Goal: Check status: Check status

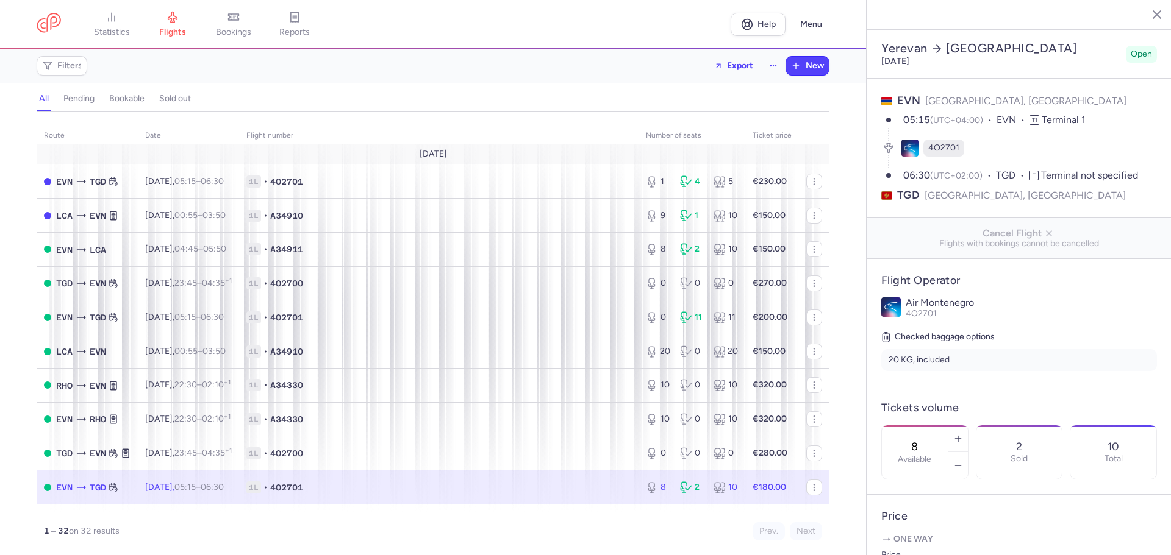
select select "hours"
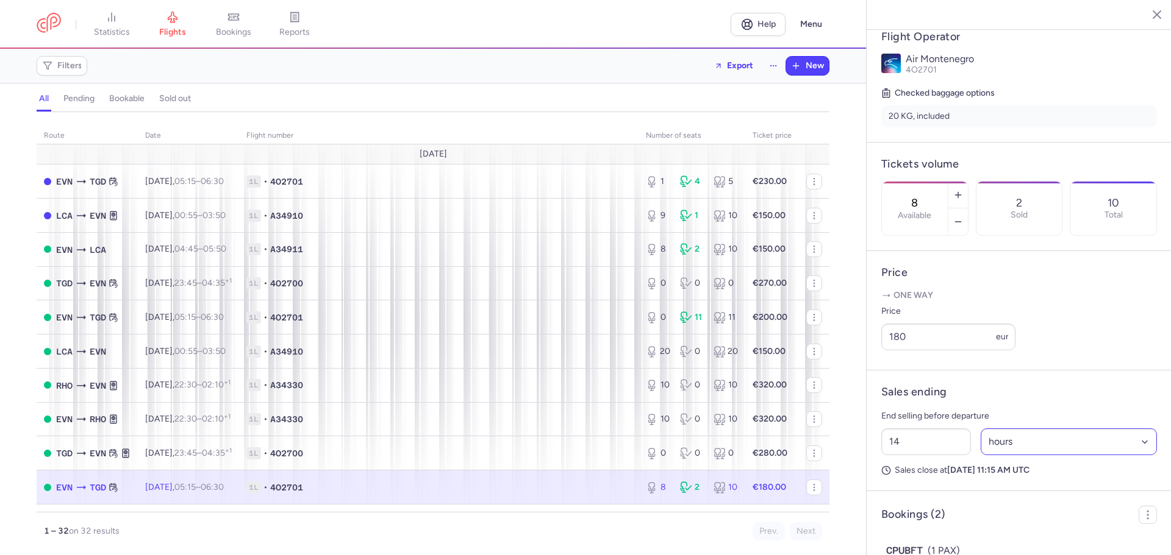
scroll to position [365, 0]
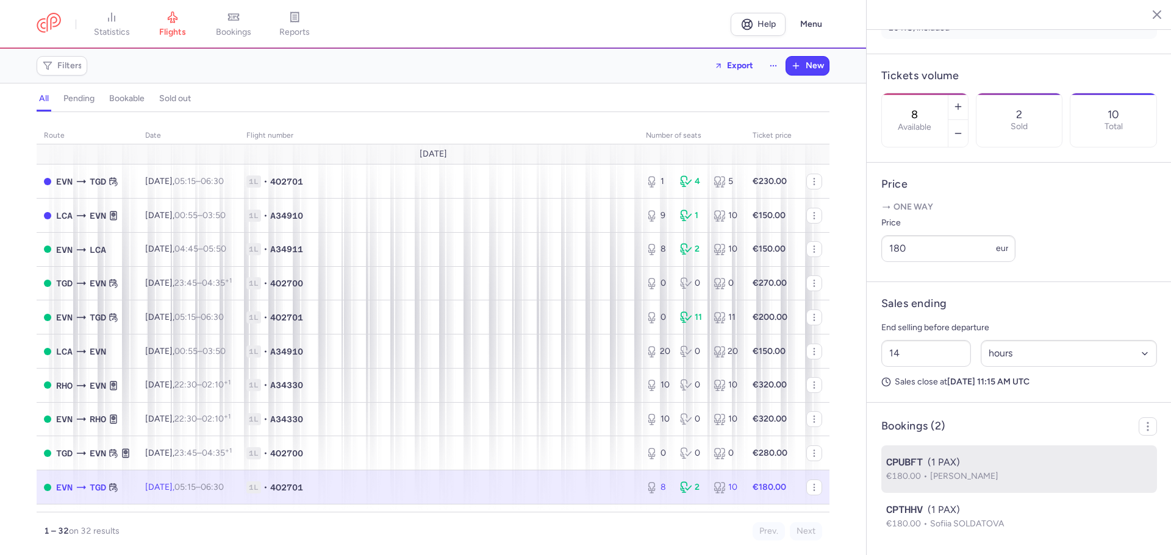
click at [986, 480] on span "Robert ISMAGILOV" at bounding box center [964, 476] width 68 height 10
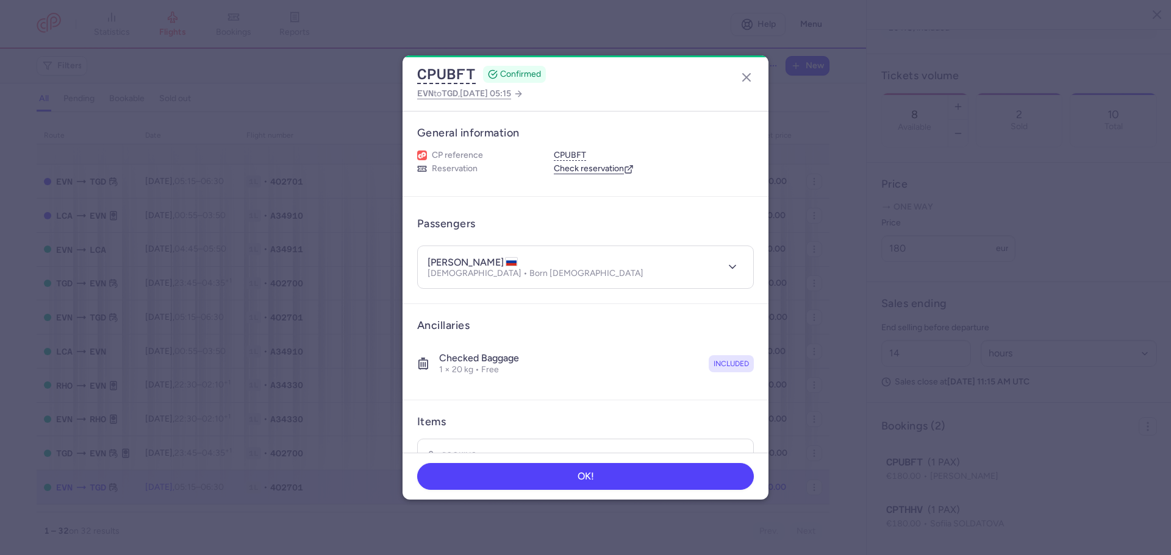
scroll to position [365, 0]
click at [747, 79] on icon "button" at bounding box center [746, 77] width 15 height 15
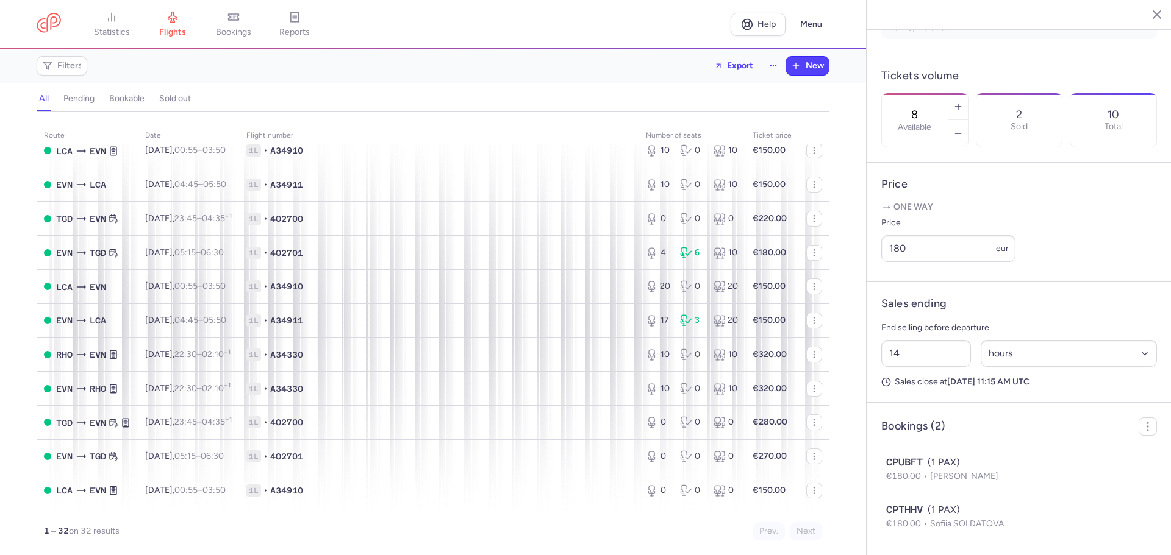
scroll to position [610, 0]
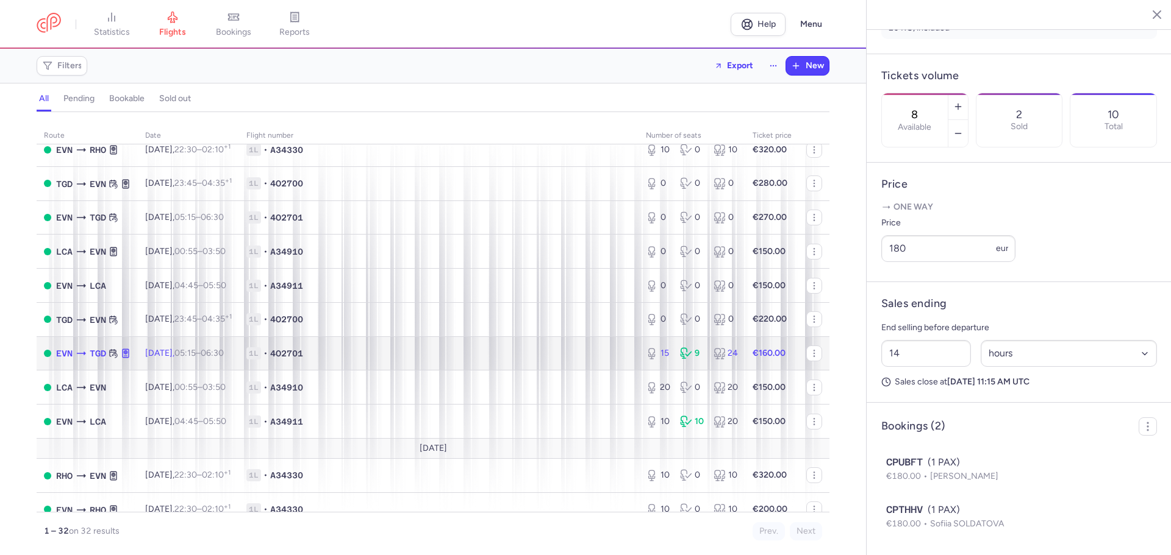
click at [521, 363] on td "1L • 4O2701" at bounding box center [438, 354] width 399 height 34
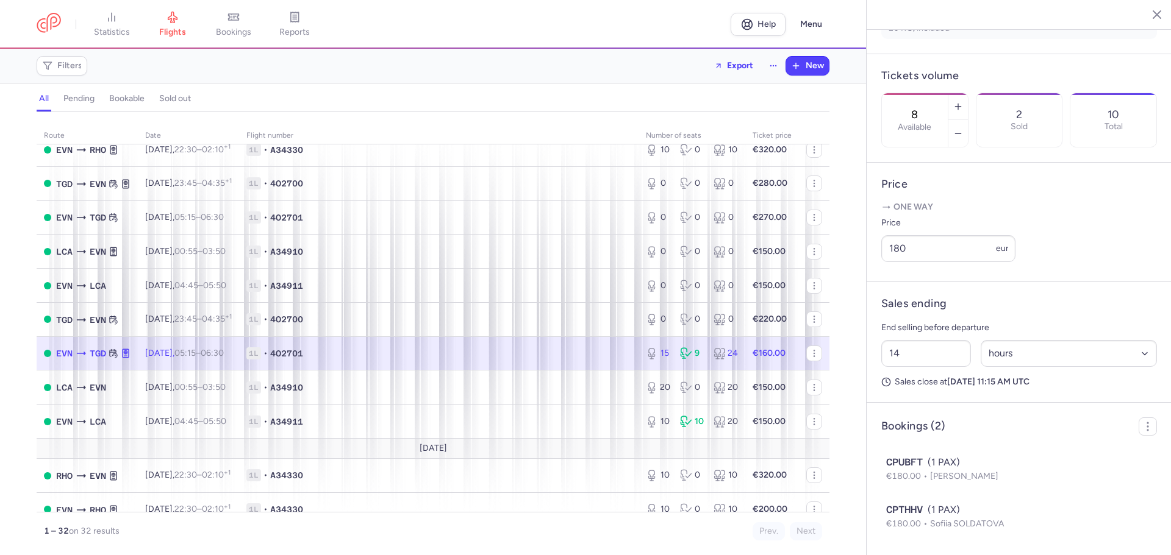
type input "15"
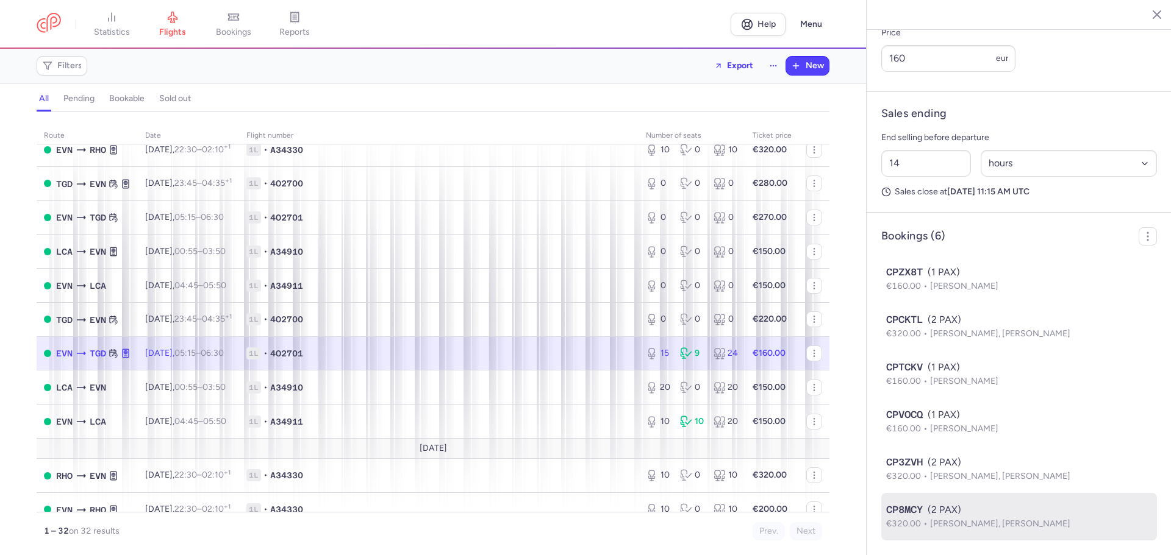
scroll to position [555, 0]
click at [985, 521] on span "Nina EFIMOVA, Leonid EFIMOV" at bounding box center [1000, 524] width 140 height 10
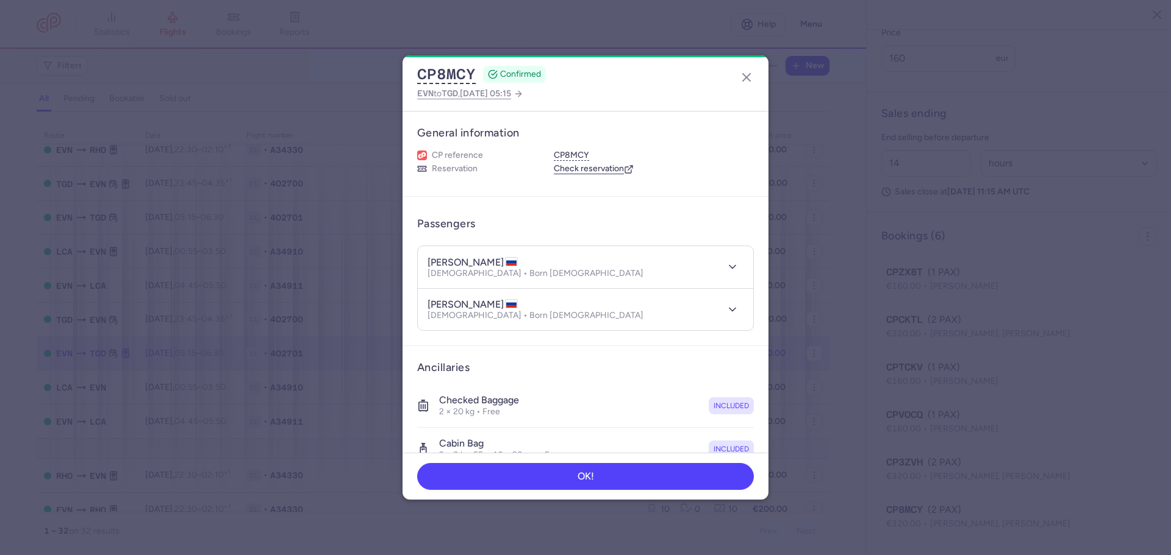
scroll to position [555, 0]
click at [748, 76] on line "button" at bounding box center [746, 77] width 7 height 7
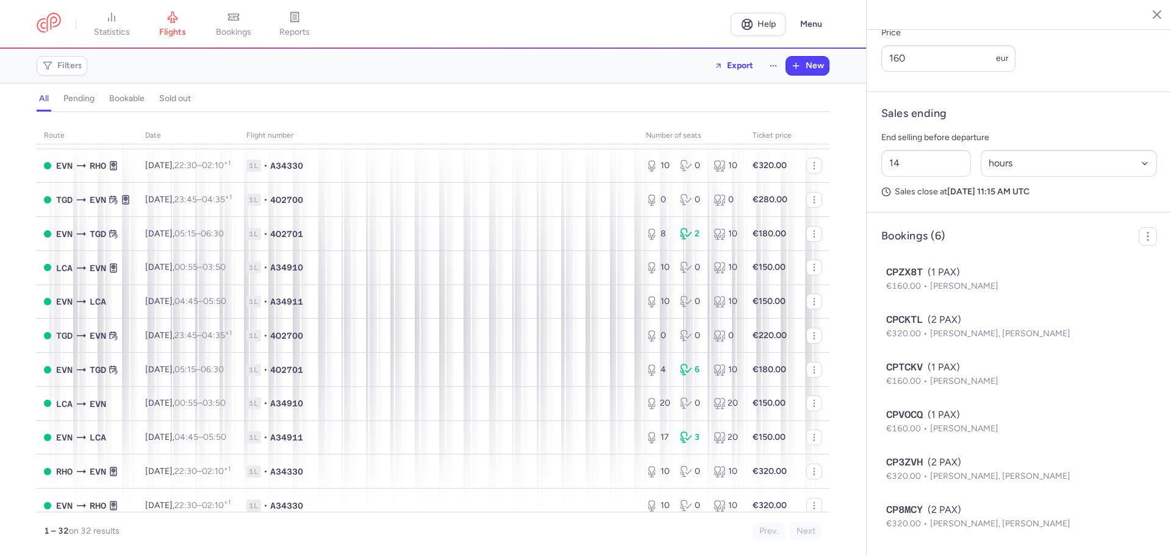
scroll to position [244, 0]
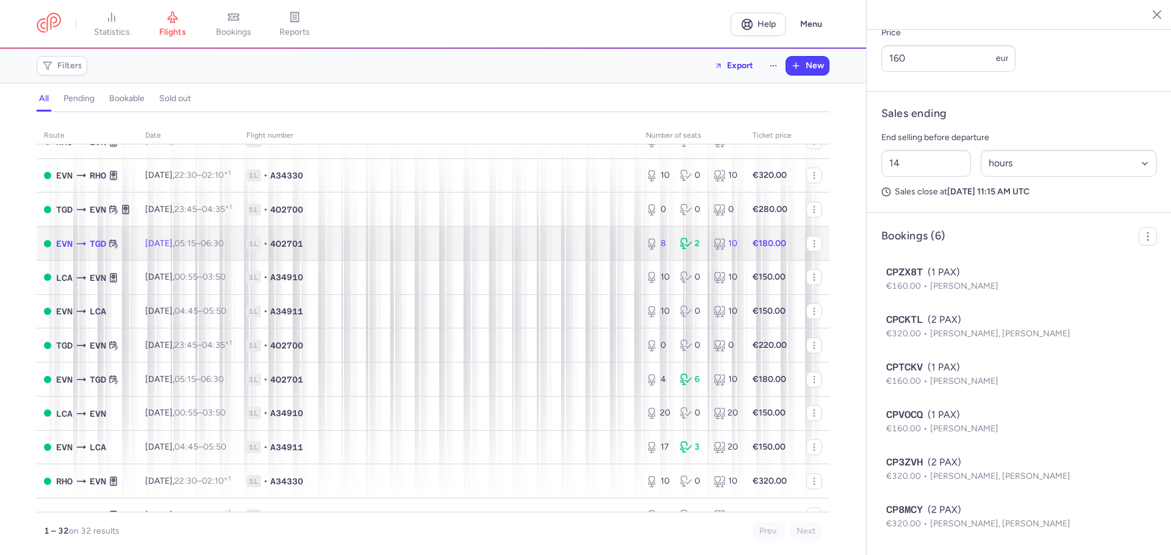
click at [269, 227] on td "1L • 4O2701" at bounding box center [438, 244] width 399 height 34
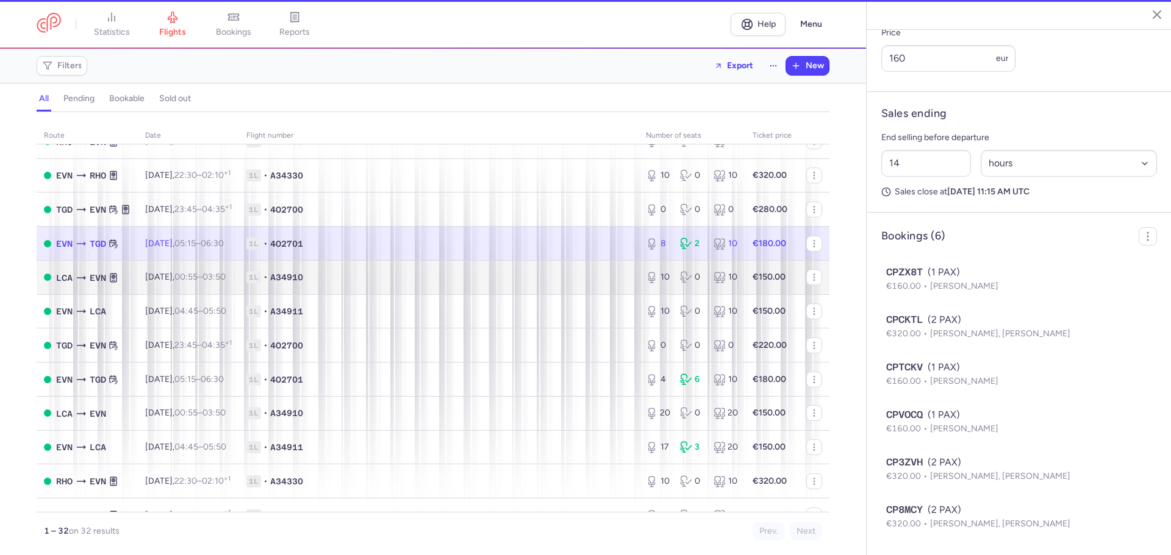
type input "8"
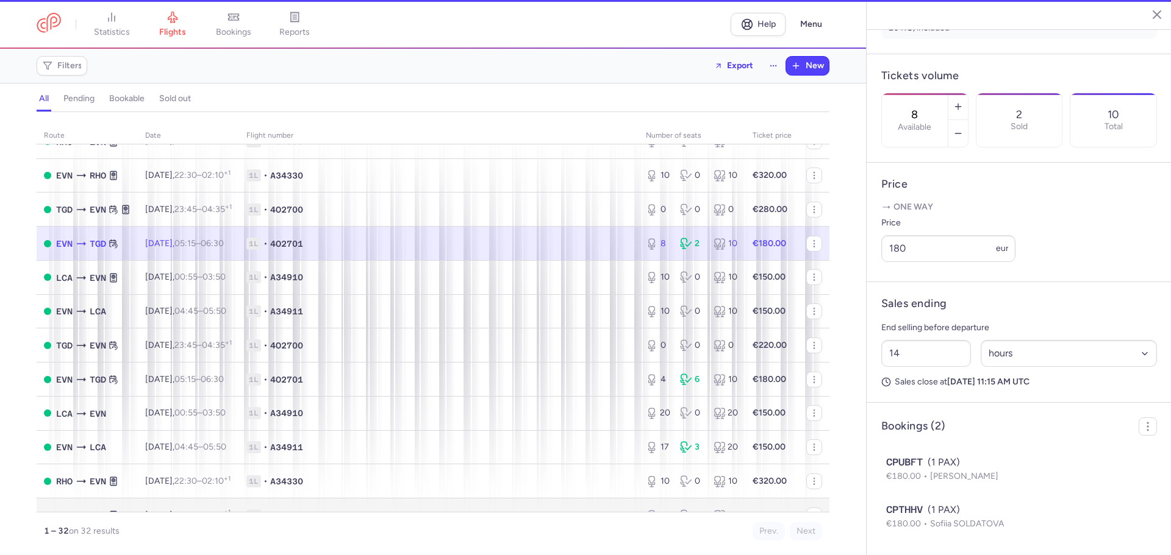
scroll to position [365, 0]
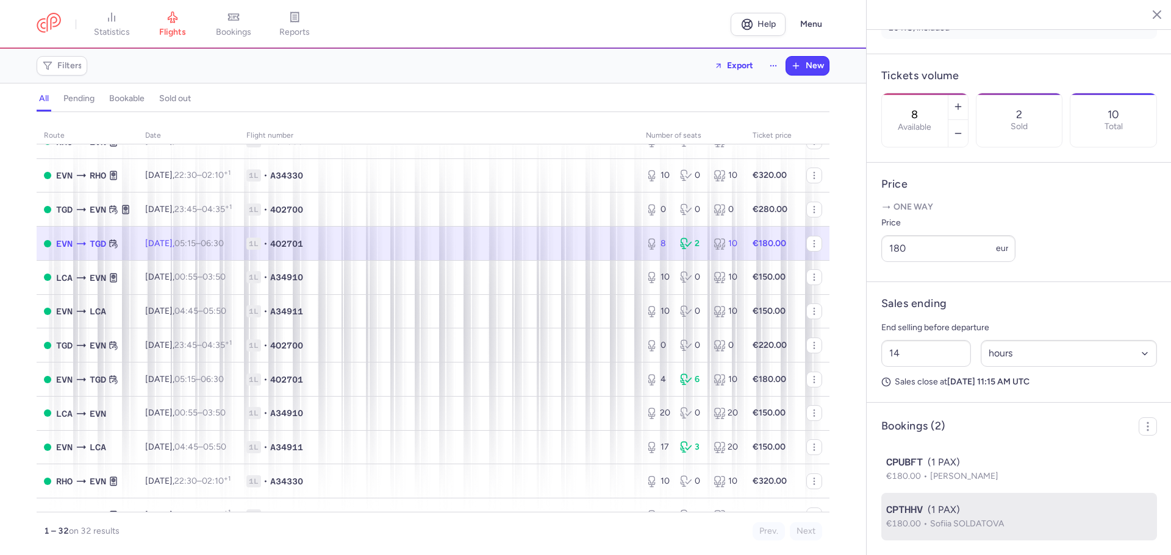
click at [997, 521] on span "Sofiia SOLDATOVA" at bounding box center [967, 524] width 74 height 10
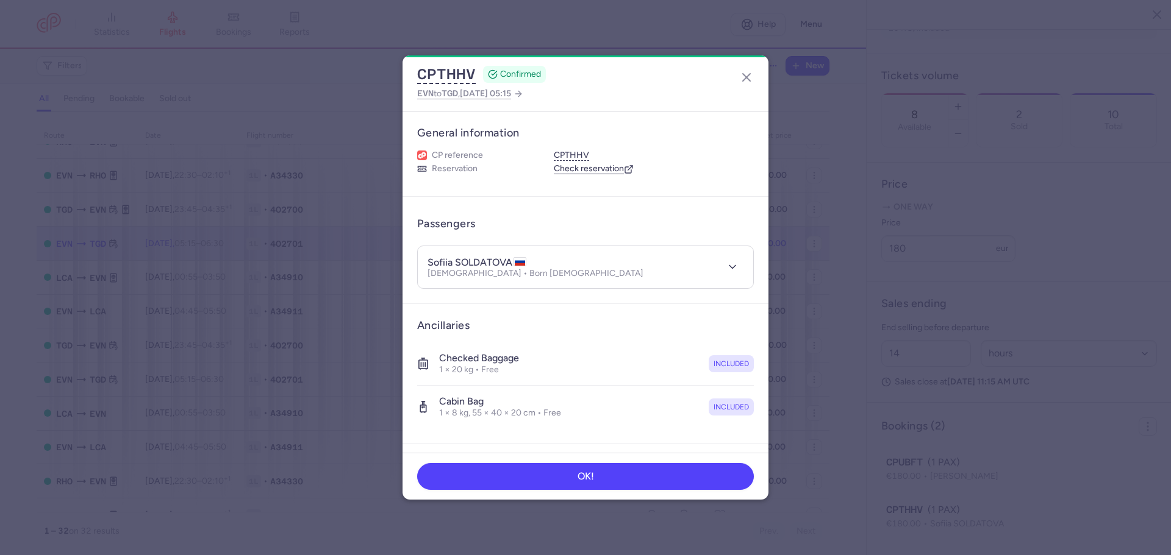
scroll to position [365, 0]
click at [743, 73] on icon "button" at bounding box center [746, 77] width 15 height 15
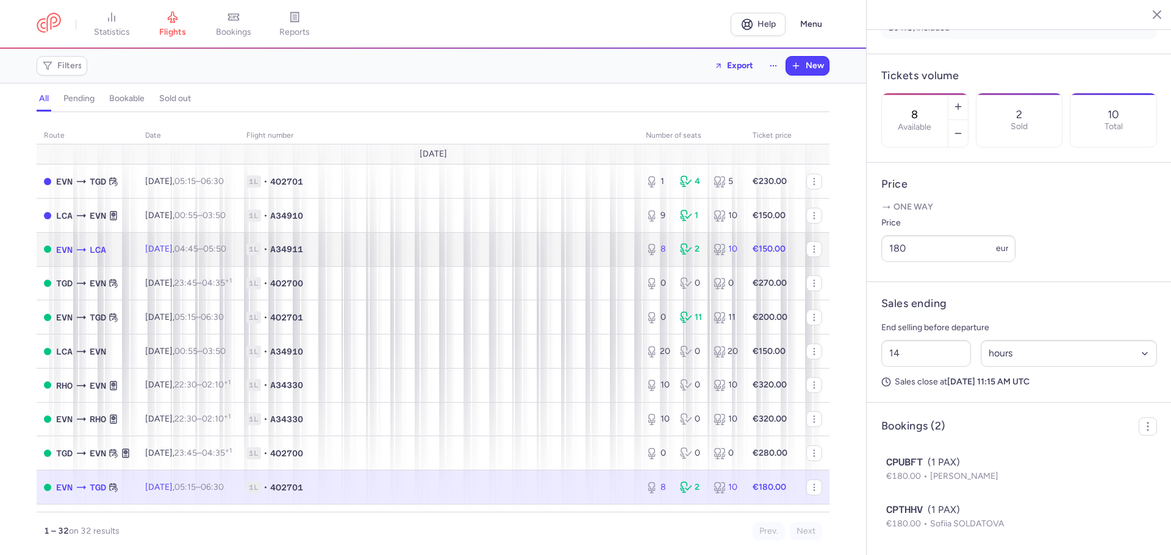
click at [199, 258] on td "Thu, 14 Aug, 04:45 – 05:50 +0" at bounding box center [188, 249] width 101 height 34
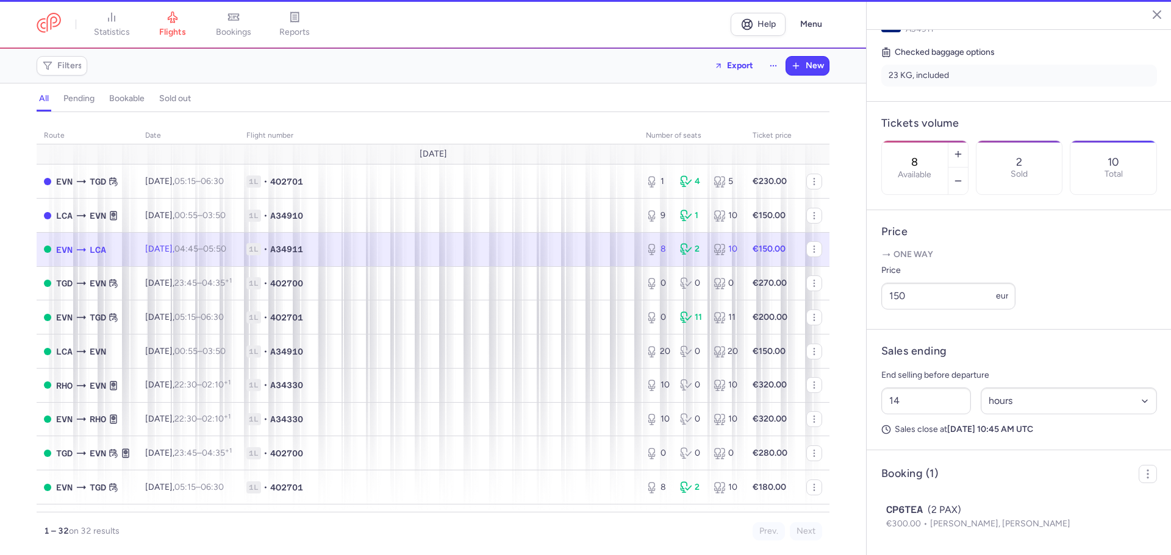
scroll to position [317, 0]
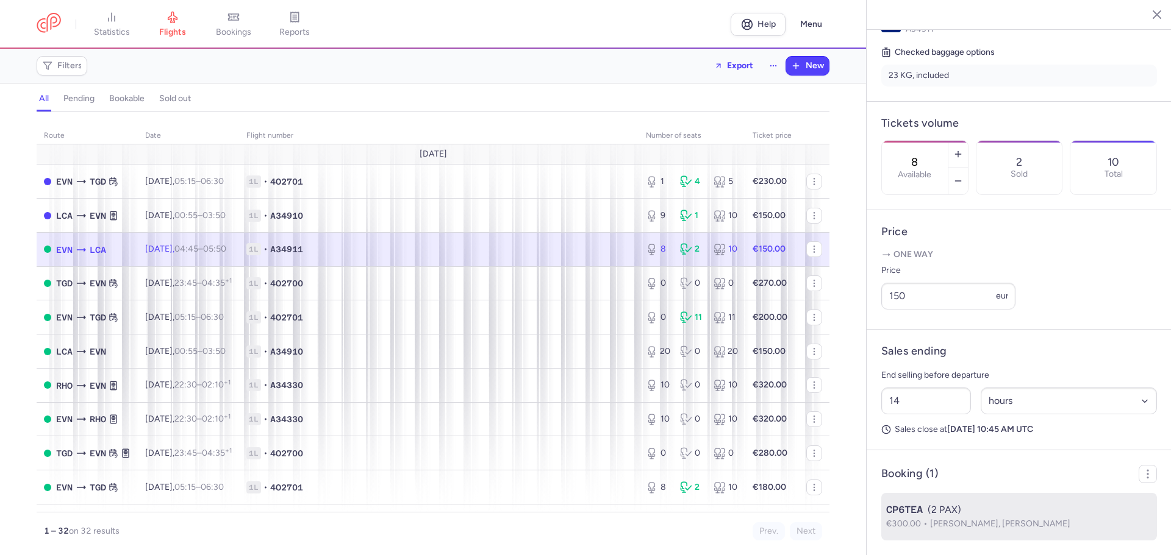
click at [1020, 516] on div "CP6TEA (2 PAX)" at bounding box center [1019, 510] width 266 height 15
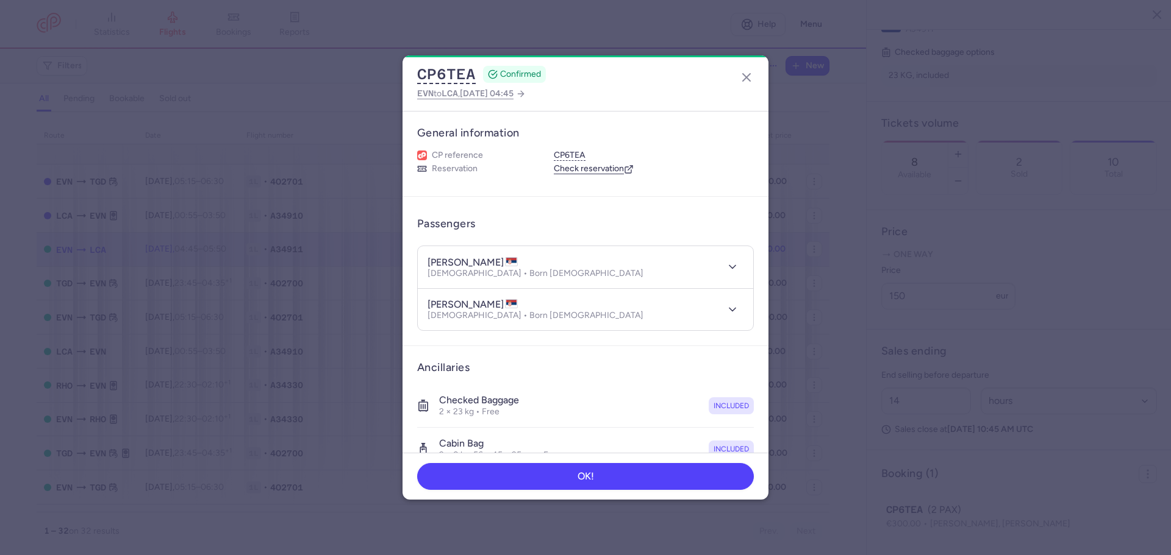
scroll to position [317, 0]
click at [746, 82] on icon "button" at bounding box center [746, 77] width 15 height 15
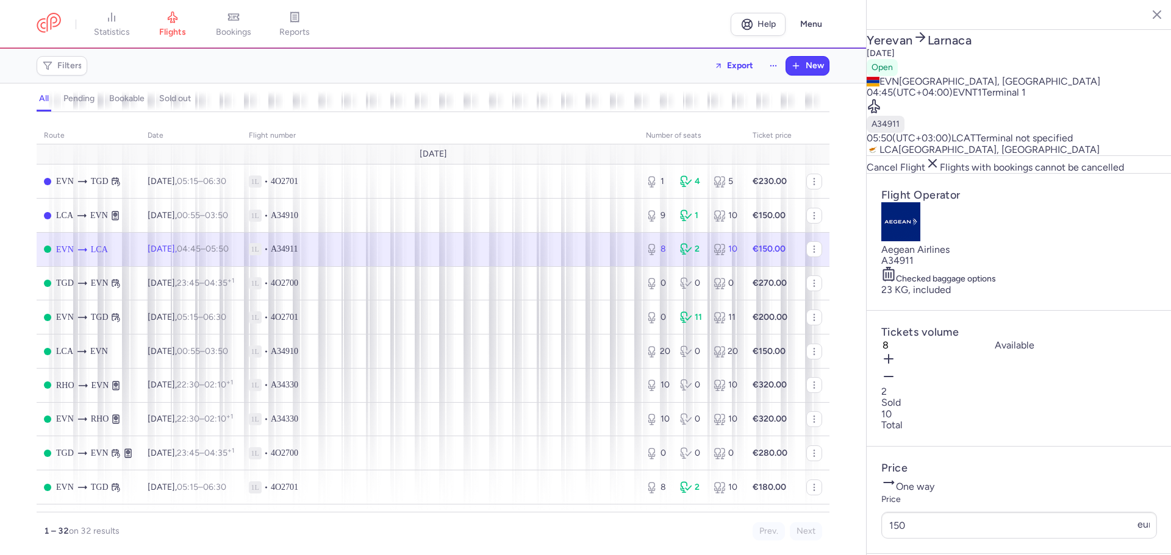
select select "hours"
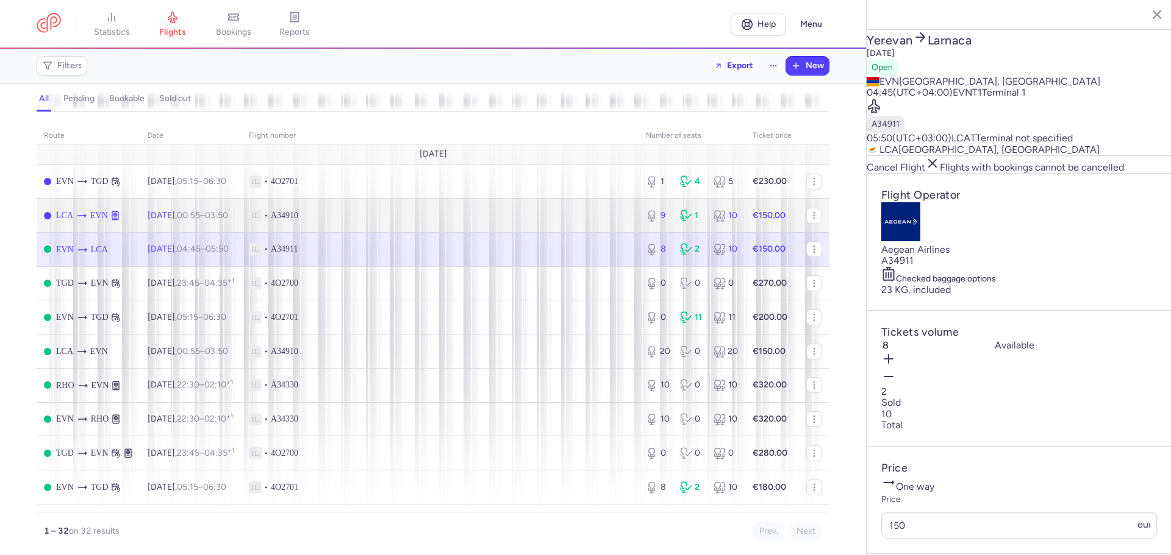
click at [590, 227] on td "1L • A34910" at bounding box center [439, 216] width 397 height 34
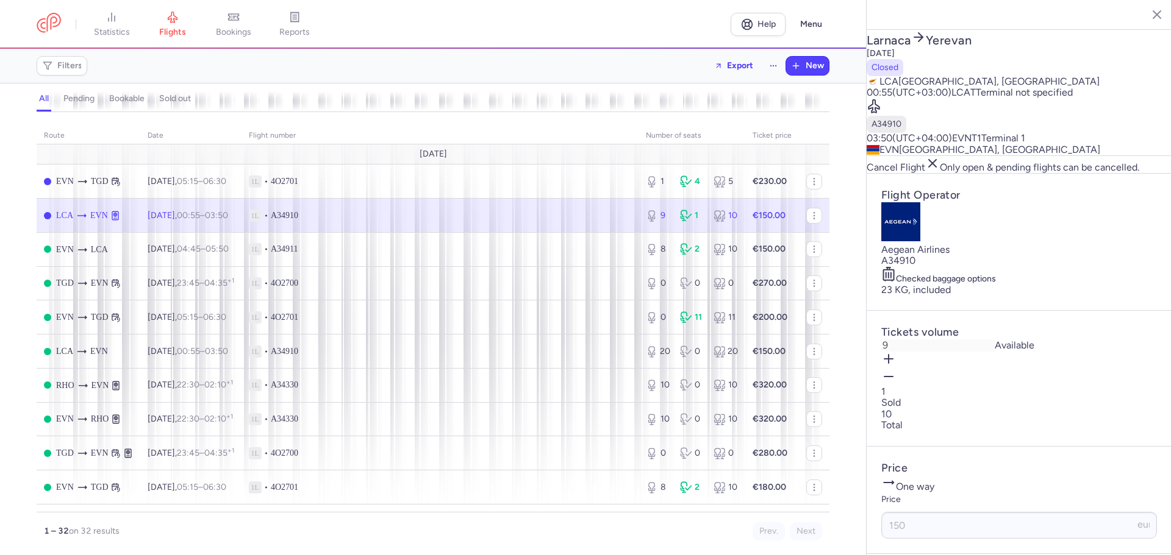
scroll to position [317, 0]
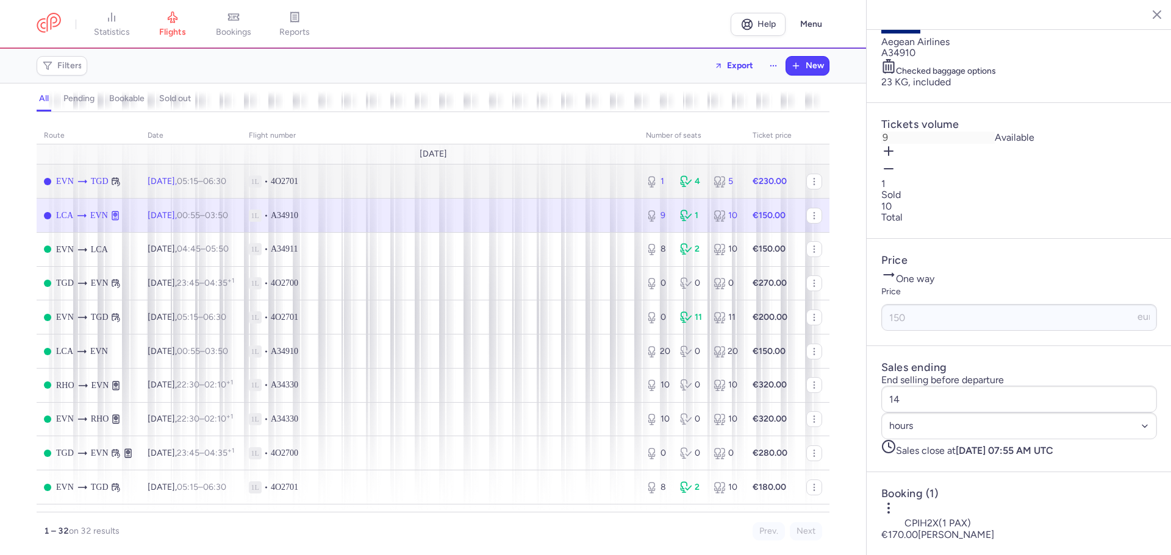
click at [396, 195] on td "1L • 4O2701" at bounding box center [439, 182] width 397 height 34
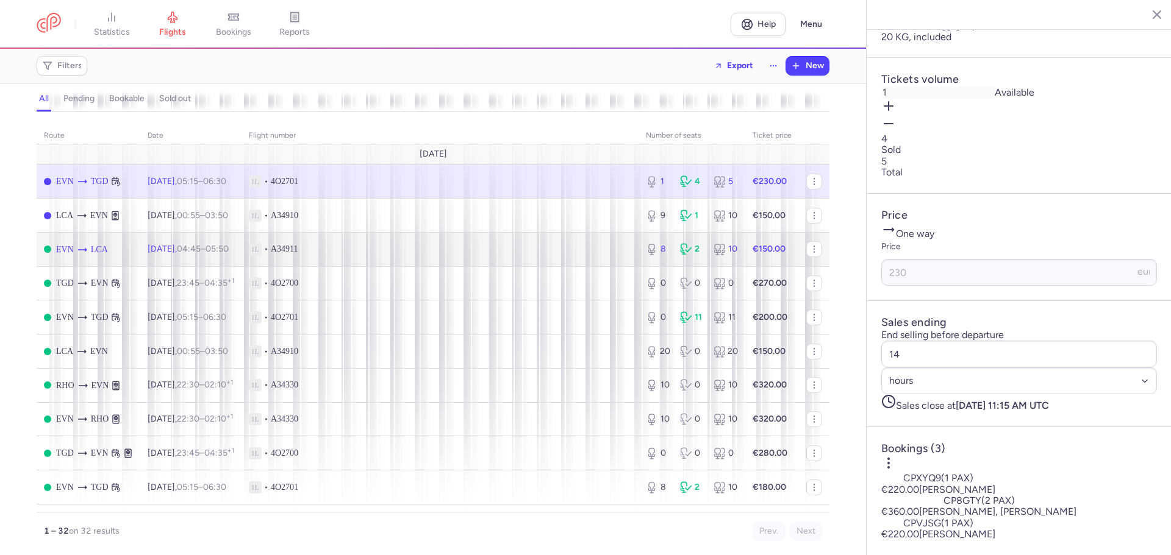
click at [411, 259] on td "1L • A34911" at bounding box center [439, 249] width 397 height 34
type input "8"
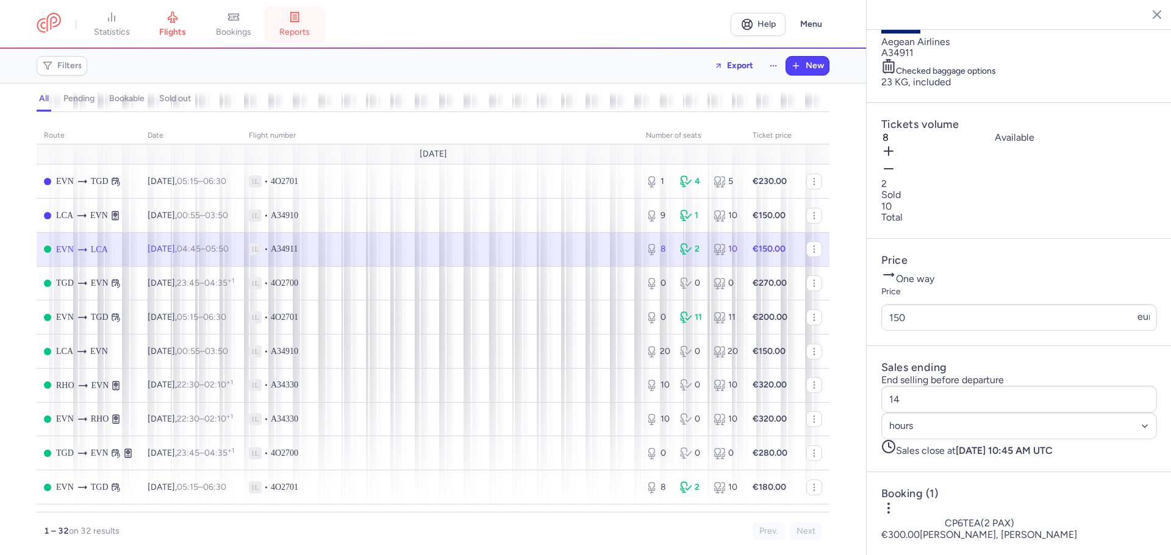
click at [299, 21] on icon at bounding box center [295, 17] width 8 height 10
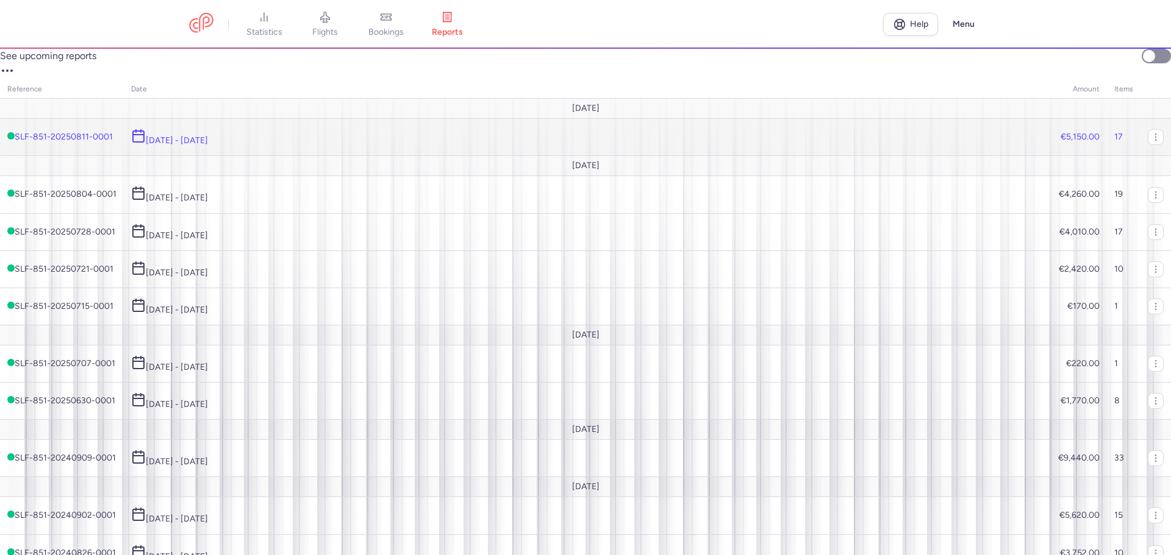
click at [208, 146] on span "[DATE] - [DATE]" at bounding box center [169, 140] width 77 height 10
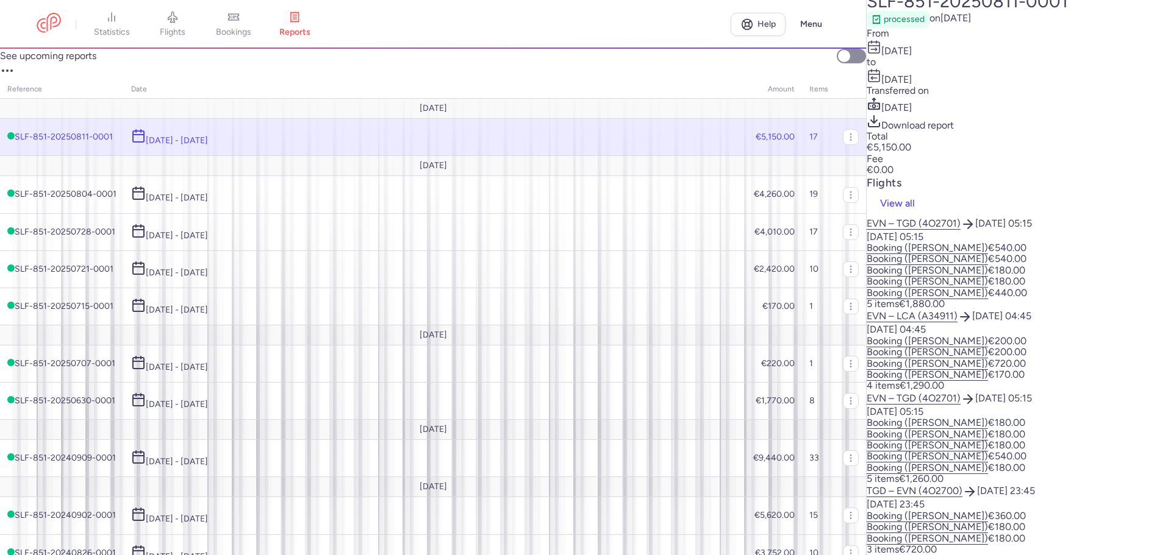
scroll to position [304, 0]
click at [837, 63] on input "See upcoming reports" at bounding box center [851, 56] width 29 height 15
checkbox input "true"
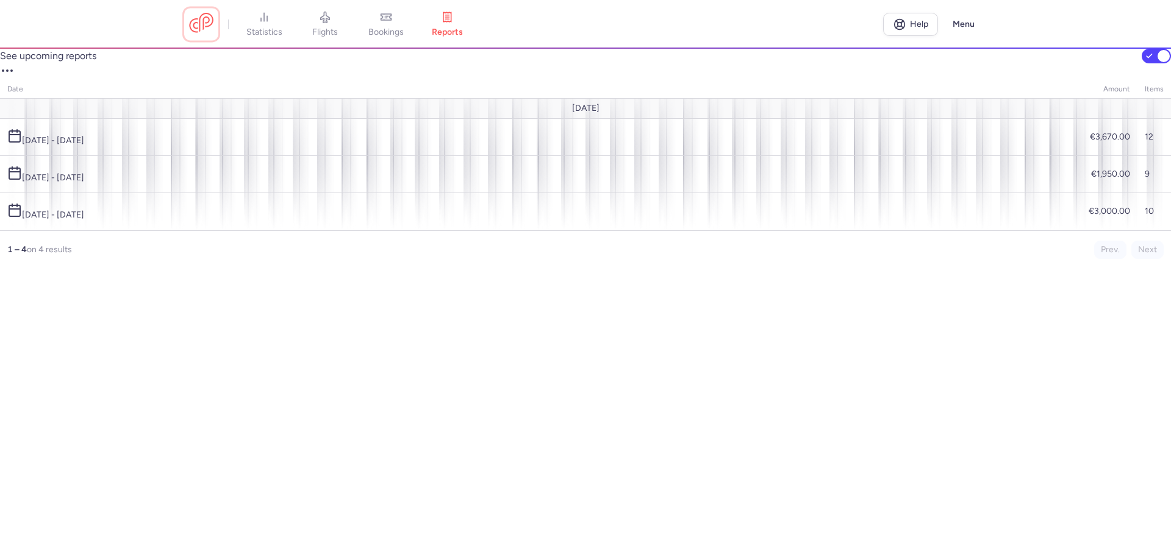
click at [209, 19] on link at bounding box center [201, 24] width 24 height 23
